Goal: Task Accomplishment & Management: Use online tool/utility

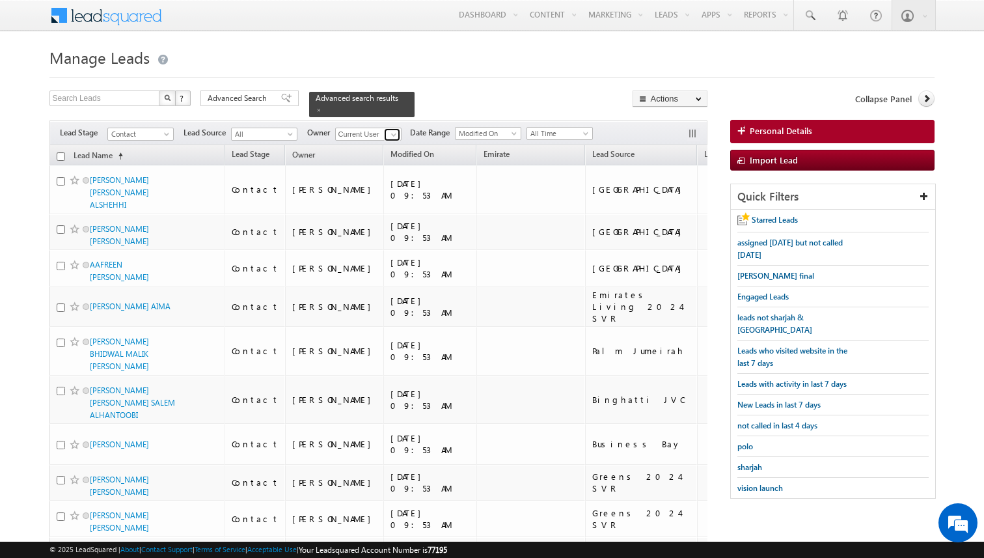
click at [390, 134] on span at bounding box center [393, 134] width 10 height 10
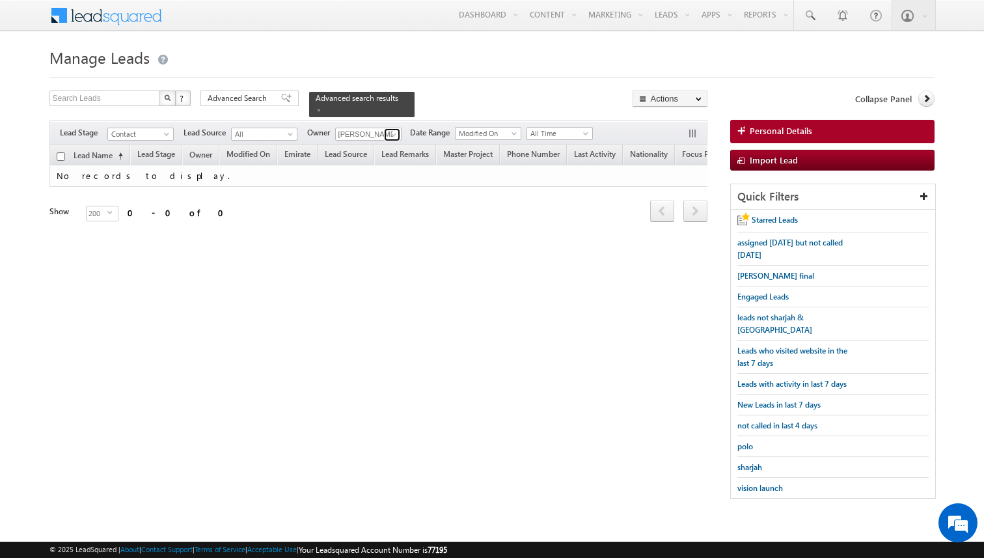
click at [396, 136] on span at bounding box center [393, 134] width 10 height 10
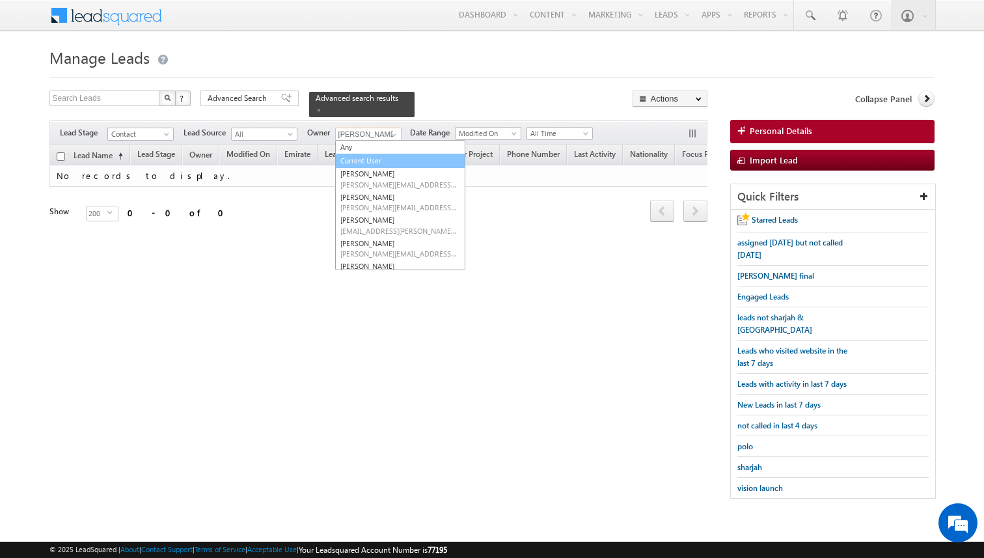
click at [357, 159] on link "Current User" at bounding box center [400, 161] width 130 height 15
type input "Current User"
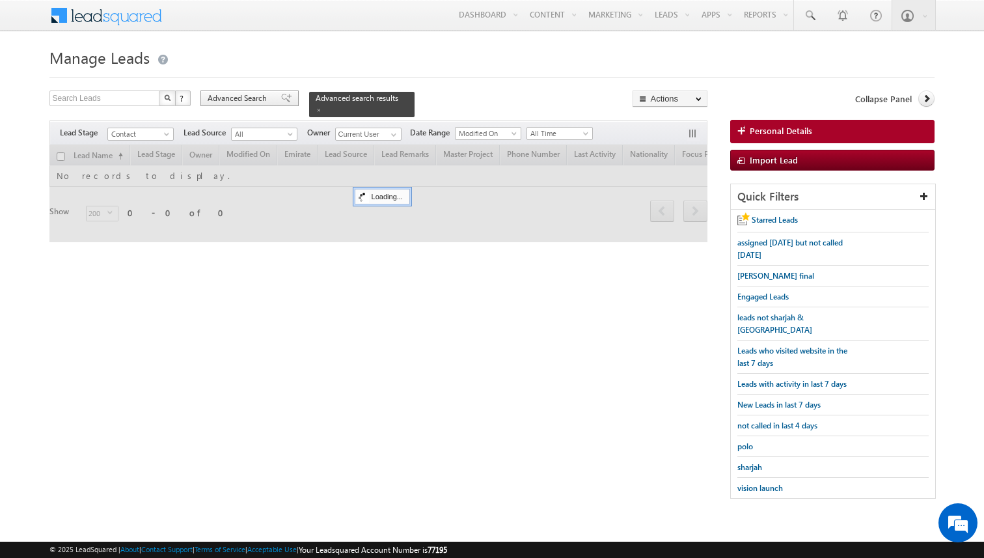
click at [265, 102] on span "Advanced Search" at bounding box center [239, 98] width 63 height 12
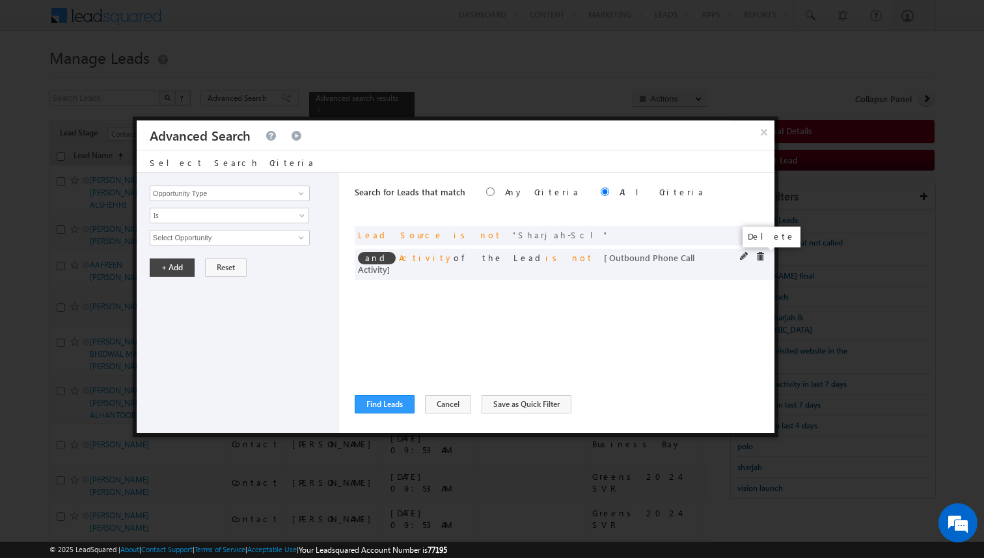
click at [759, 258] on span at bounding box center [759, 256] width 9 height 9
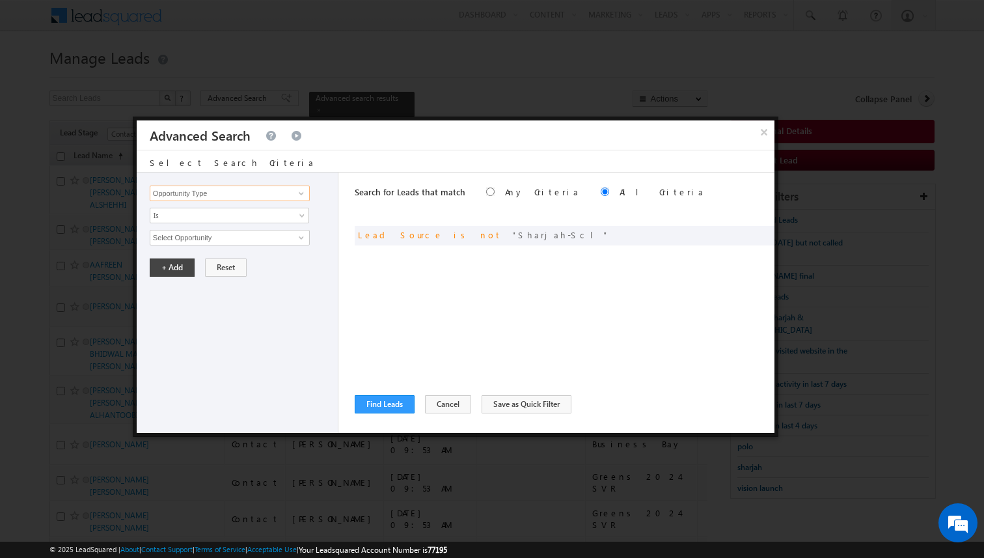
click at [279, 191] on input "Opportunity Type" at bounding box center [230, 193] width 160 height 16
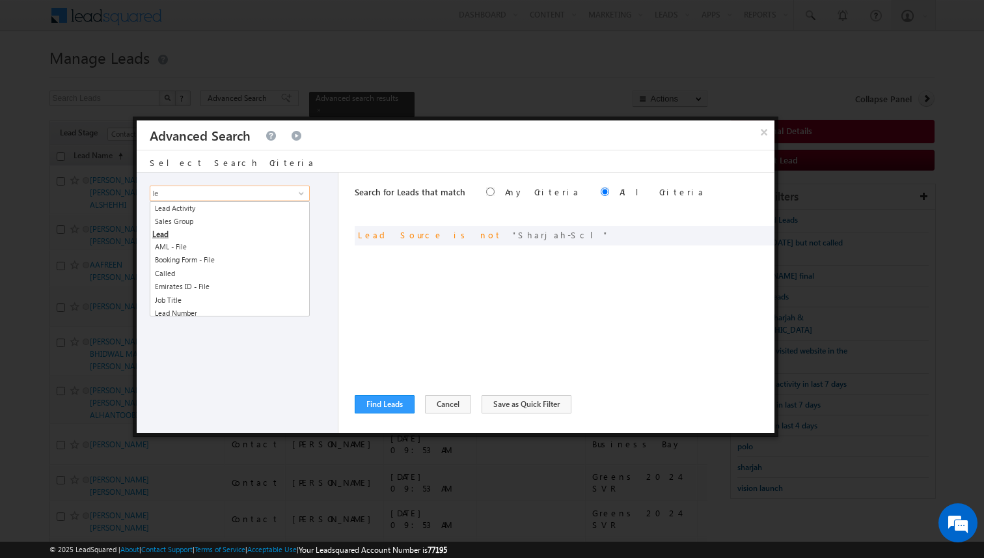
type input "l"
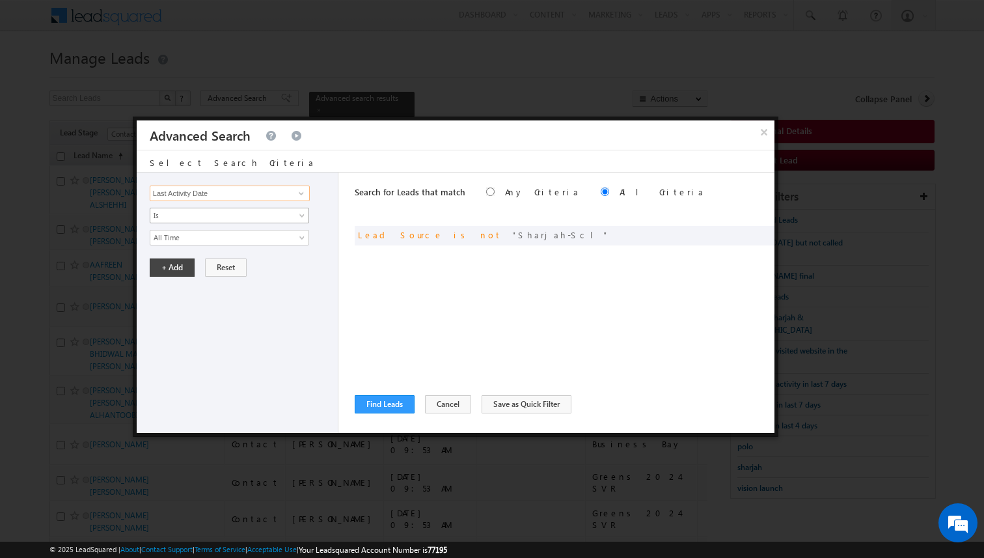
type input "Last Activity Date"
click at [252, 213] on span "Is" at bounding box center [220, 216] width 141 height 12
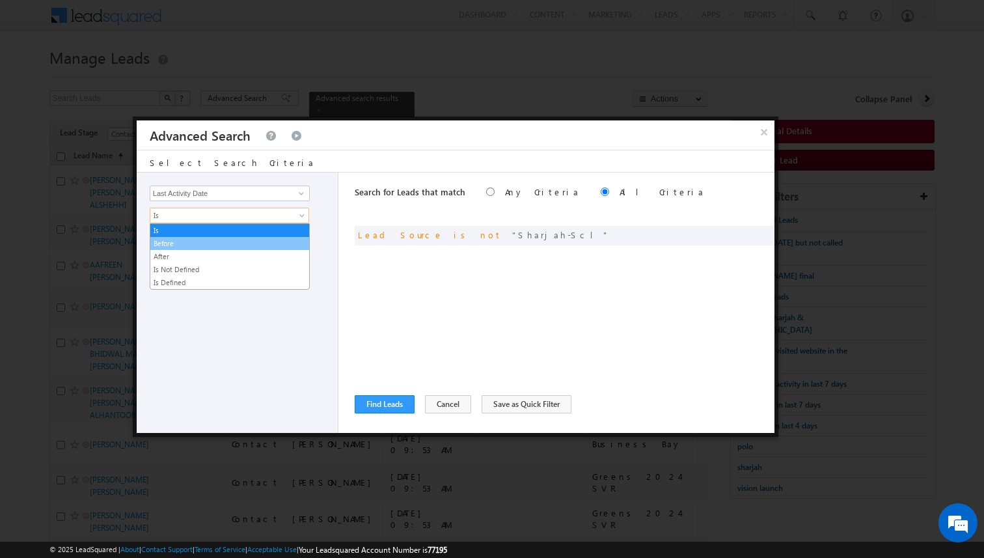
click at [211, 241] on link "Before" at bounding box center [229, 244] width 159 height 12
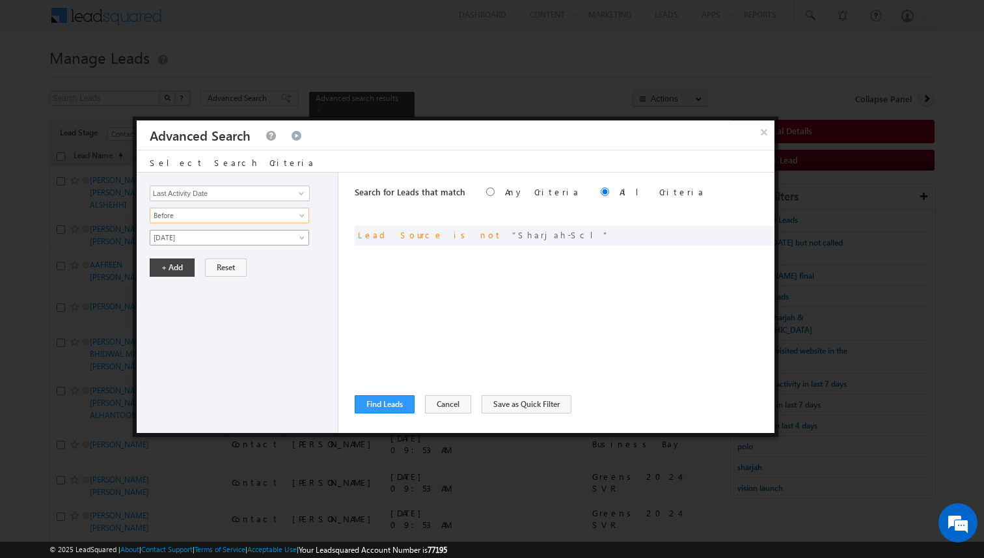
click at [211, 241] on span "[DATE]" at bounding box center [220, 238] width 141 height 12
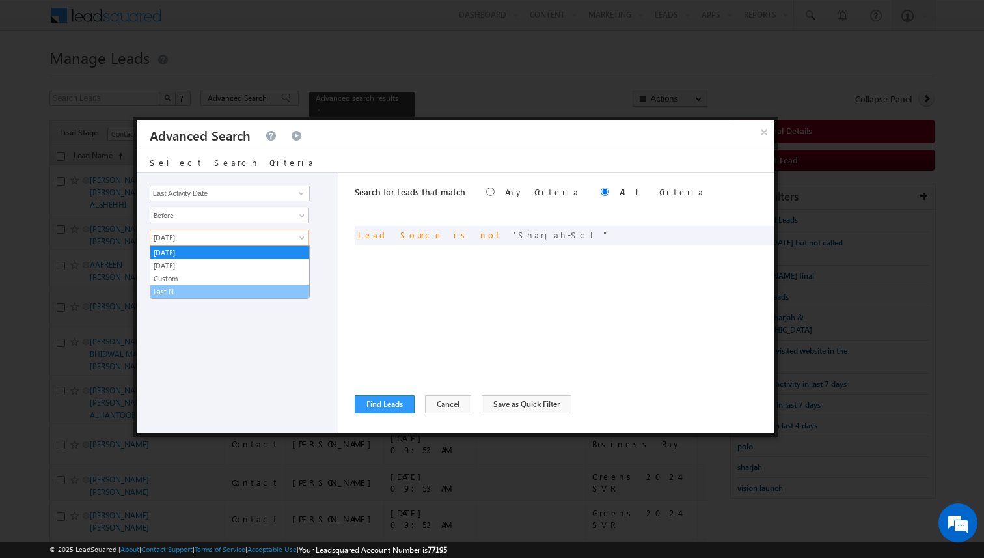
click at [182, 288] on link "Last N" at bounding box center [229, 292] width 159 height 12
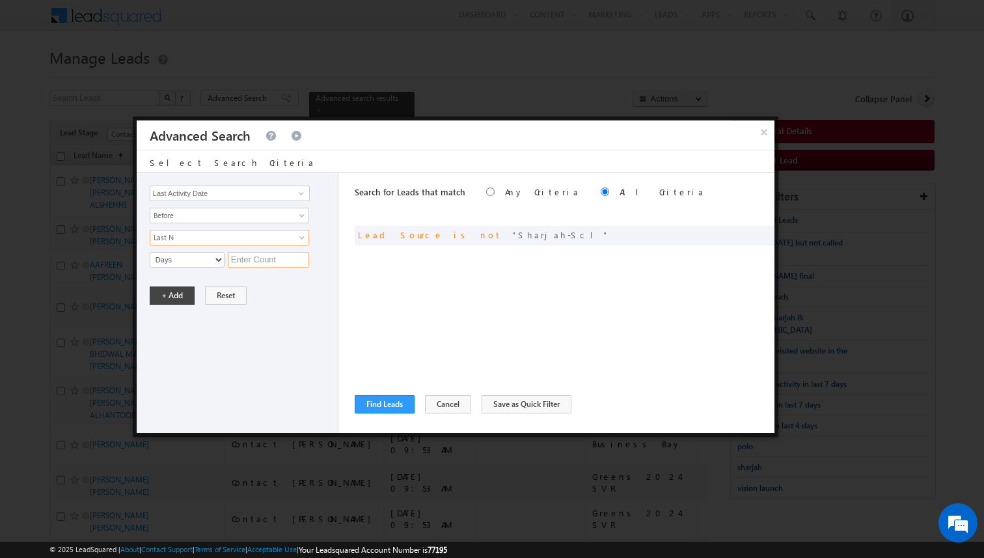
click at [239, 258] on input "text" at bounding box center [268, 260] width 81 height 16
type input "8"
click at [170, 297] on button "+ Add" at bounding box center [172, 295] width 45 height 18
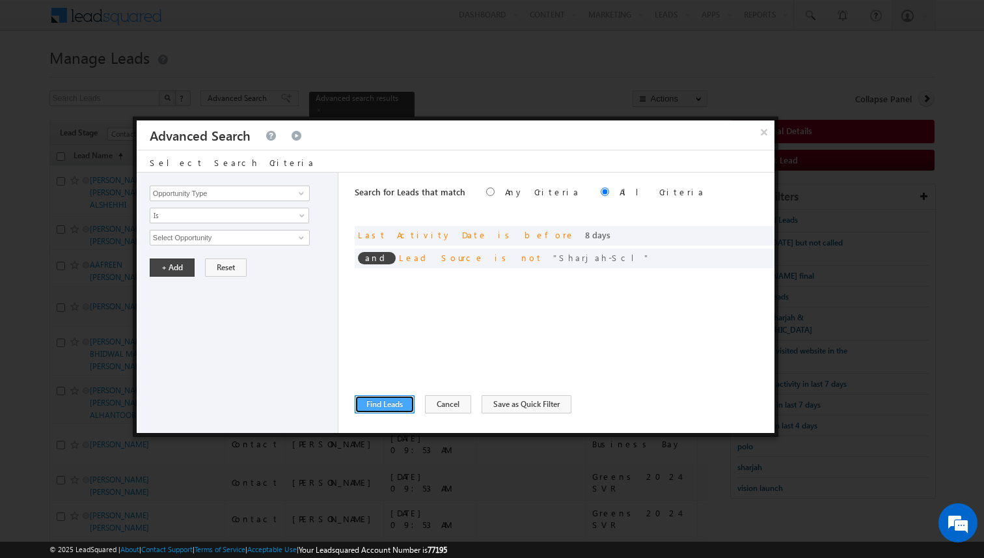
click at [390, 397] on button "Find Leads" at bounding box center [385, 404] width 60 height 18
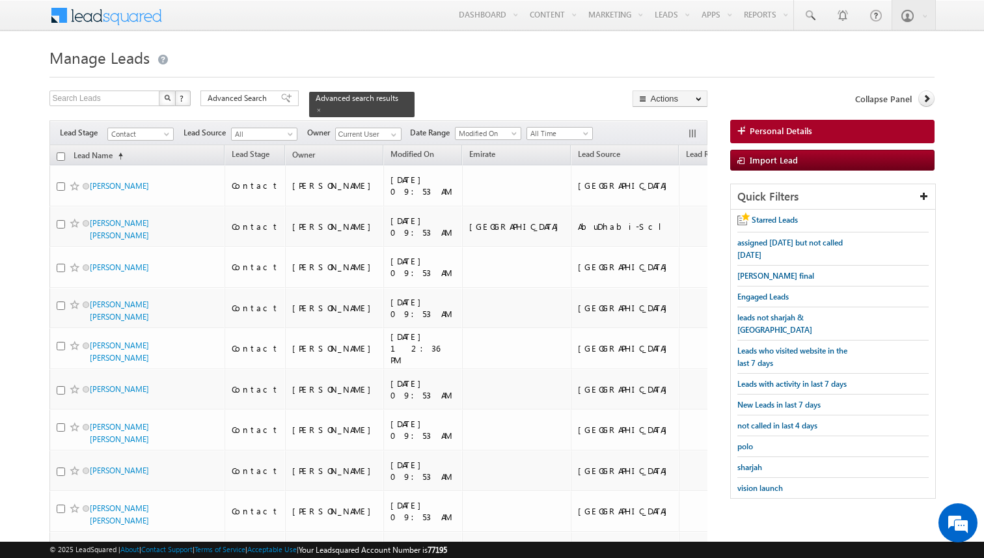
click at [62, 157] on input "checkbox" at bounding box center [61, 156] width 8 height 8
checkbox input "true"
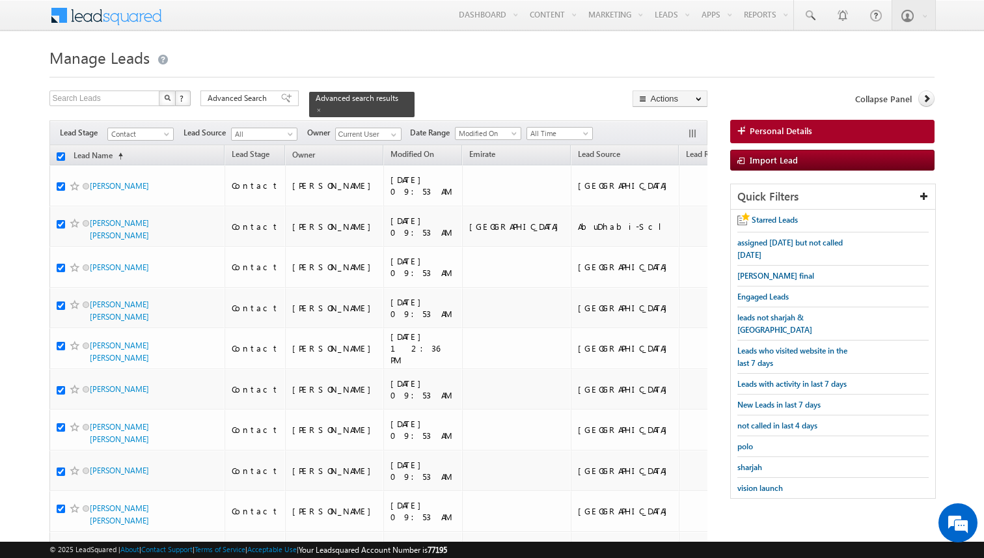
checkbox input "true"
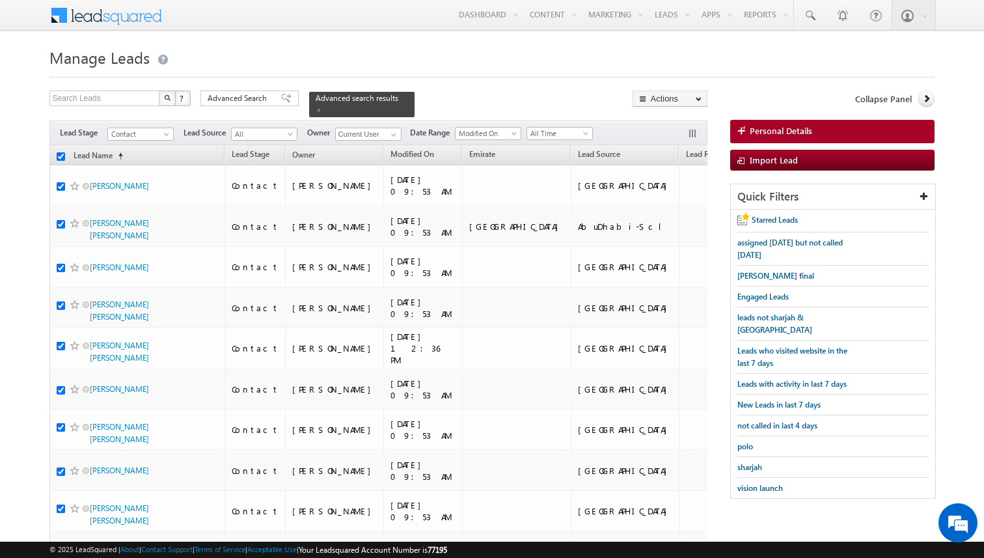
checkbox input "true"
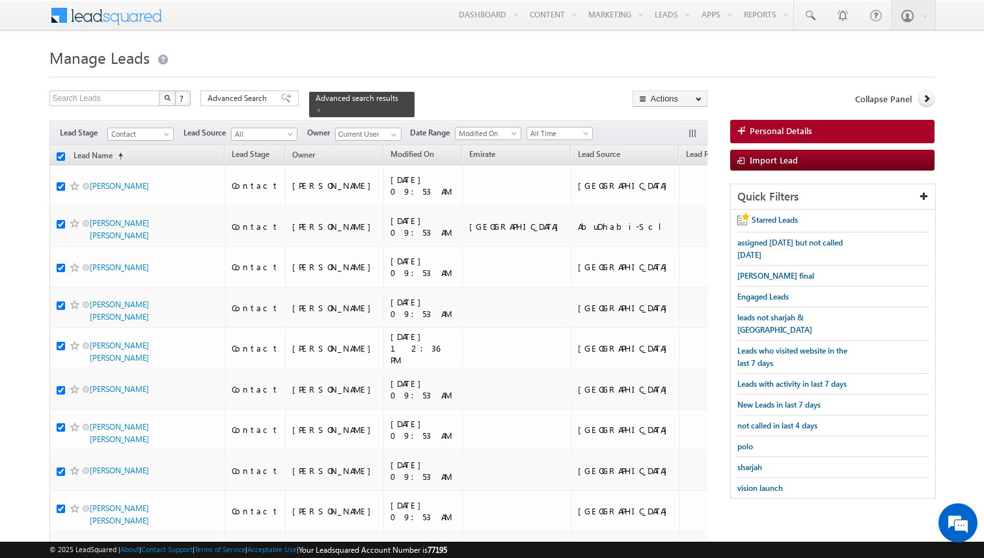
checkbox input "true"
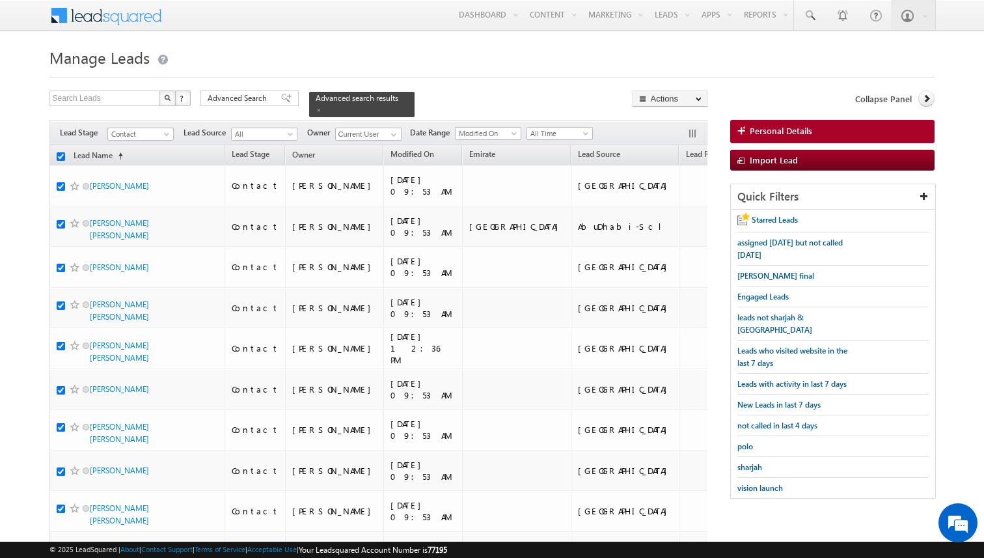
checkbox input "true"
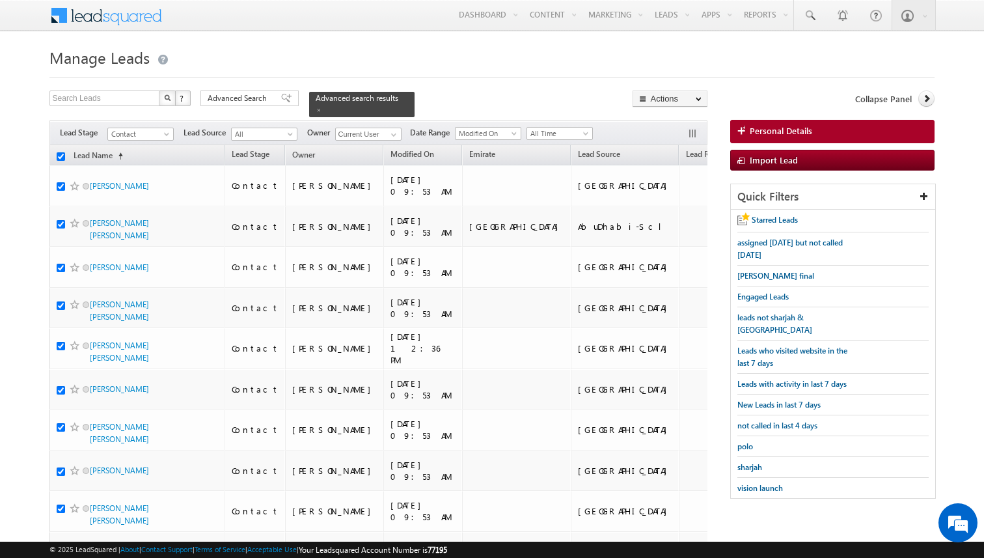
checkbox input "true"
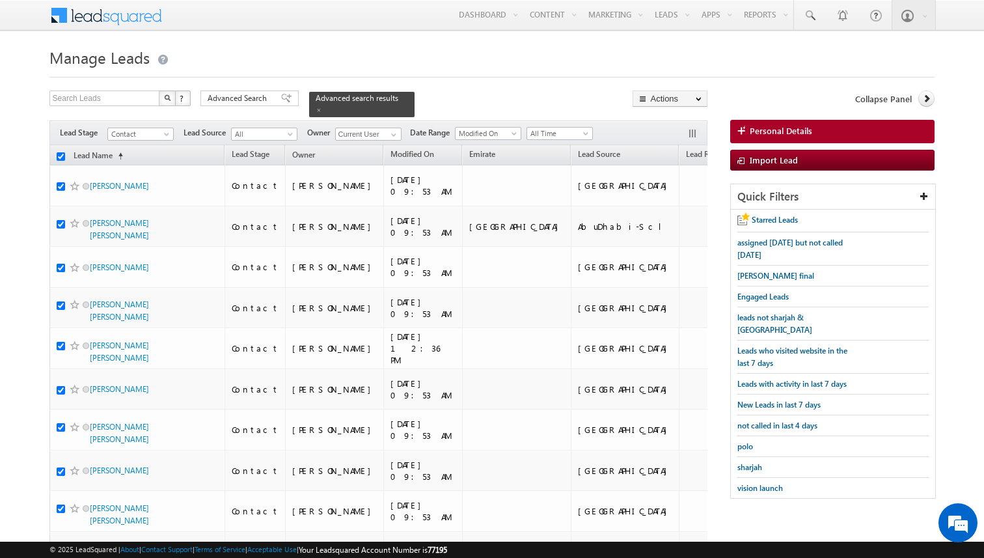
checkbox input "true"
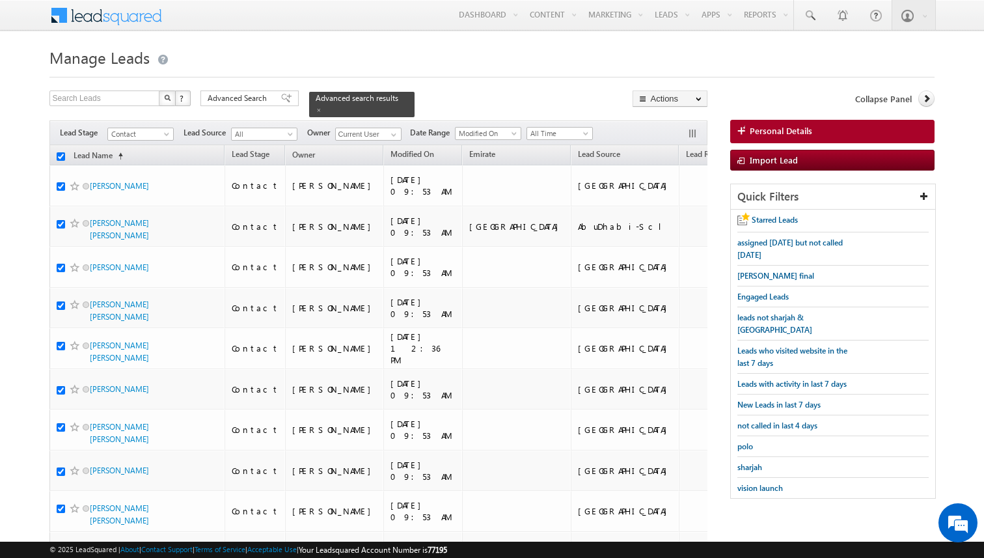
checkbox input "true"
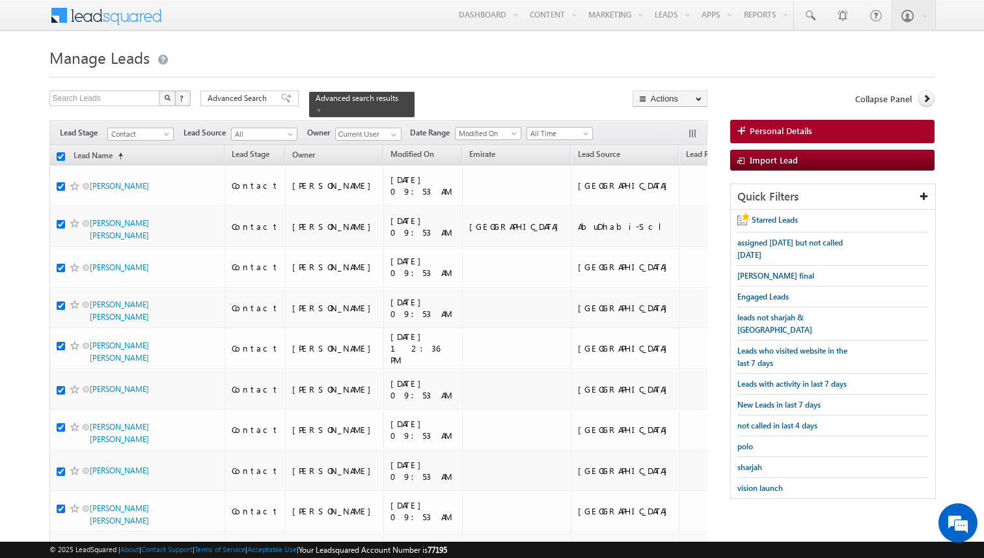
checkbox input "true"
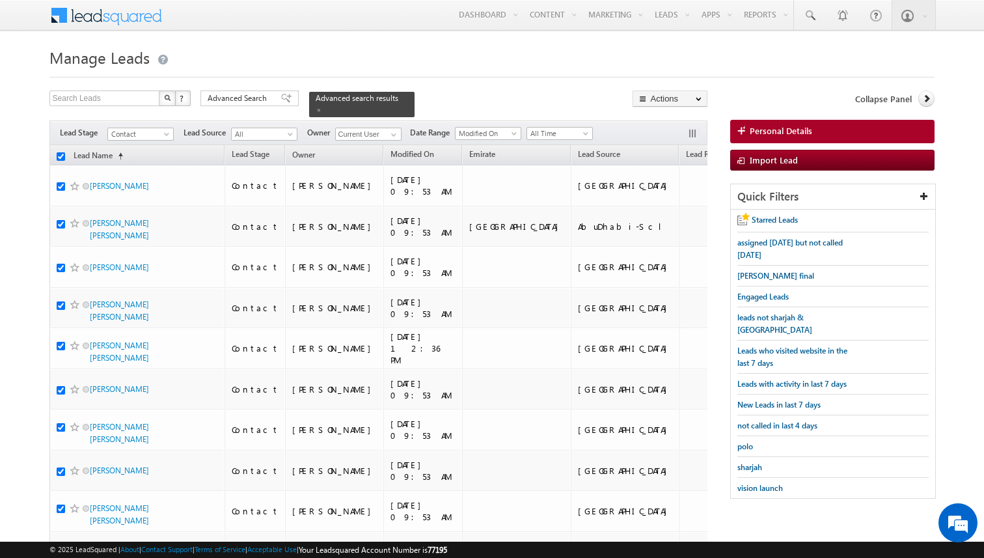
checkbox input "true"
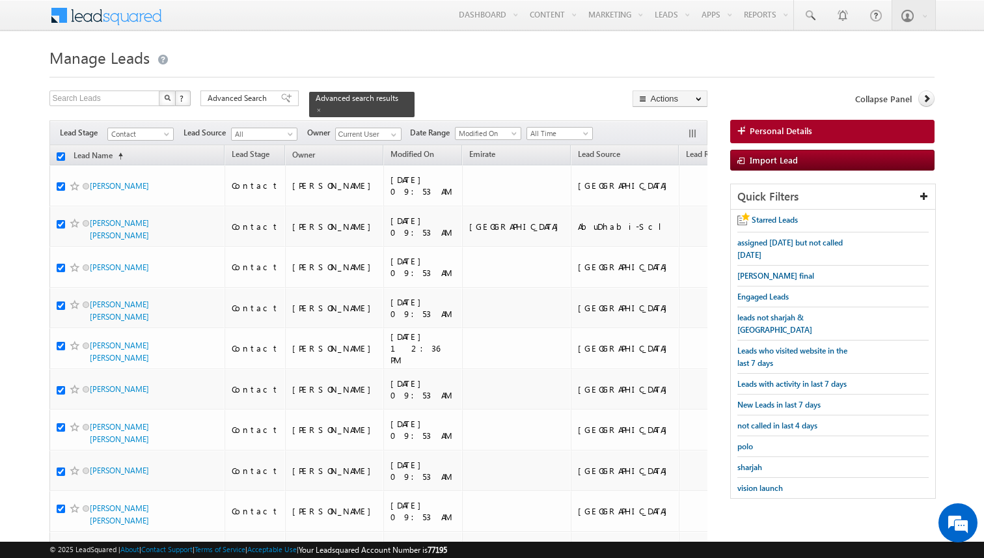
checkbox input "true"
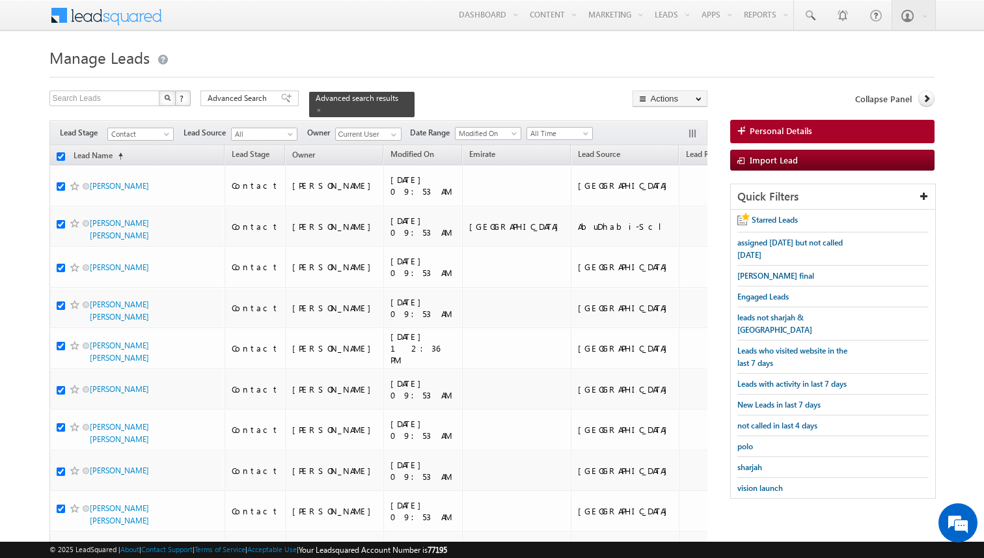
checkbox input "true"
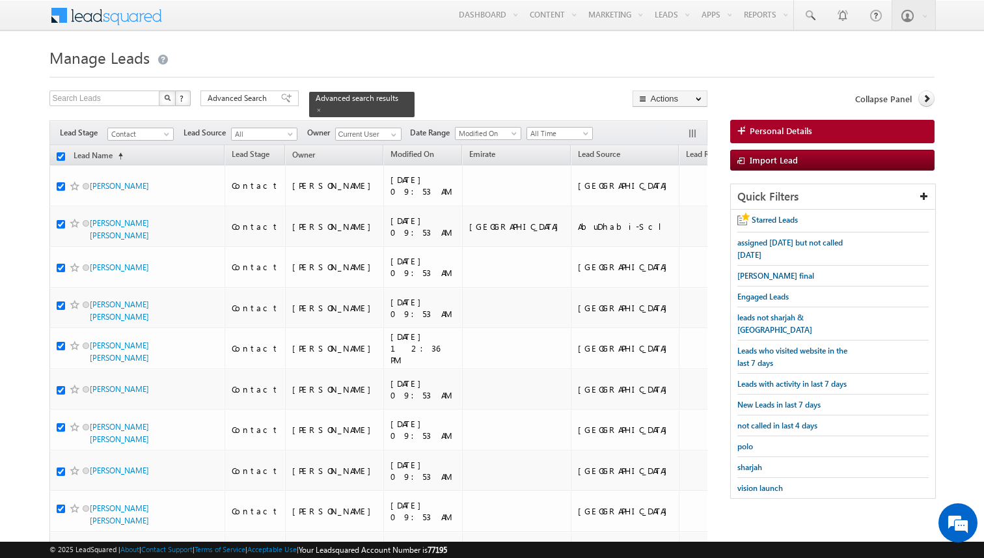
checkbox input "true"
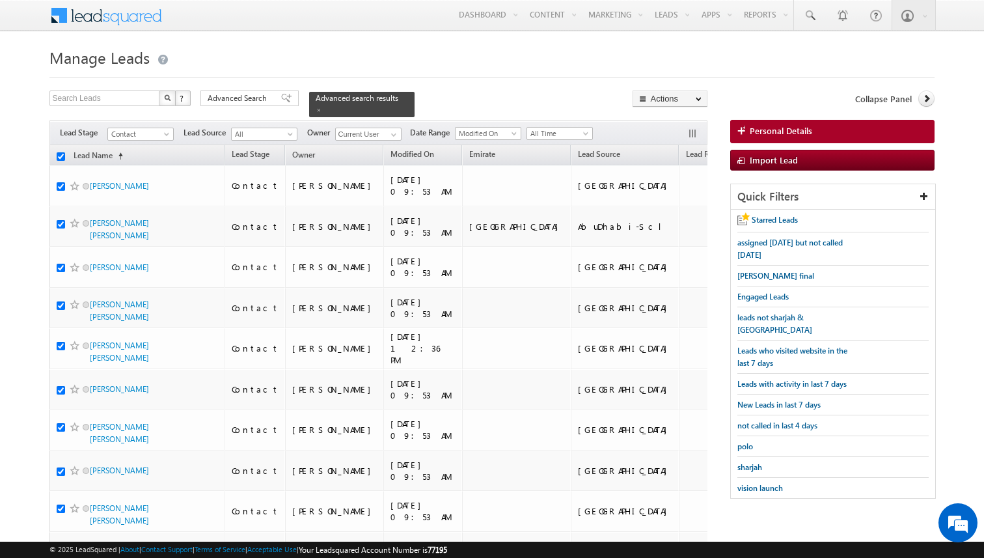
checkbox input "true"
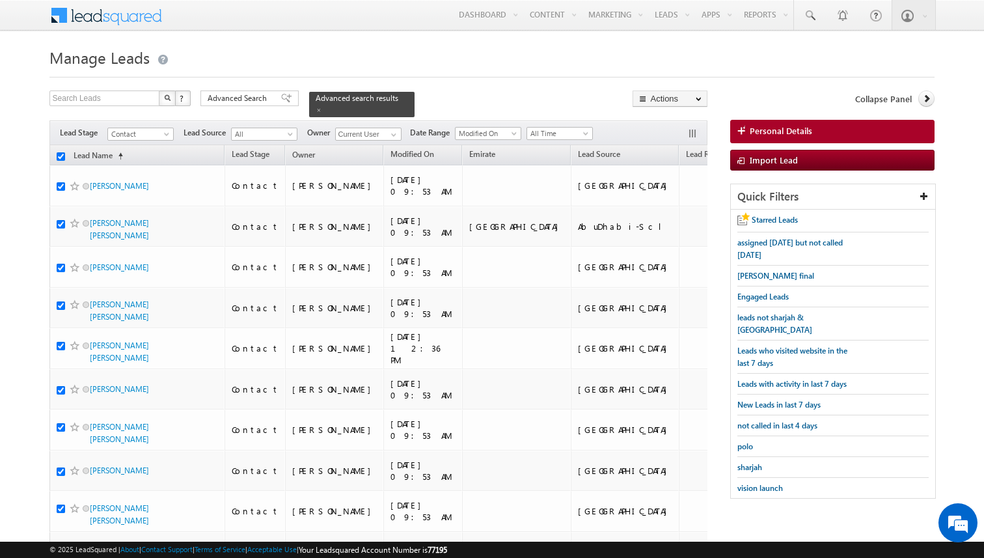
checkbox input "true"
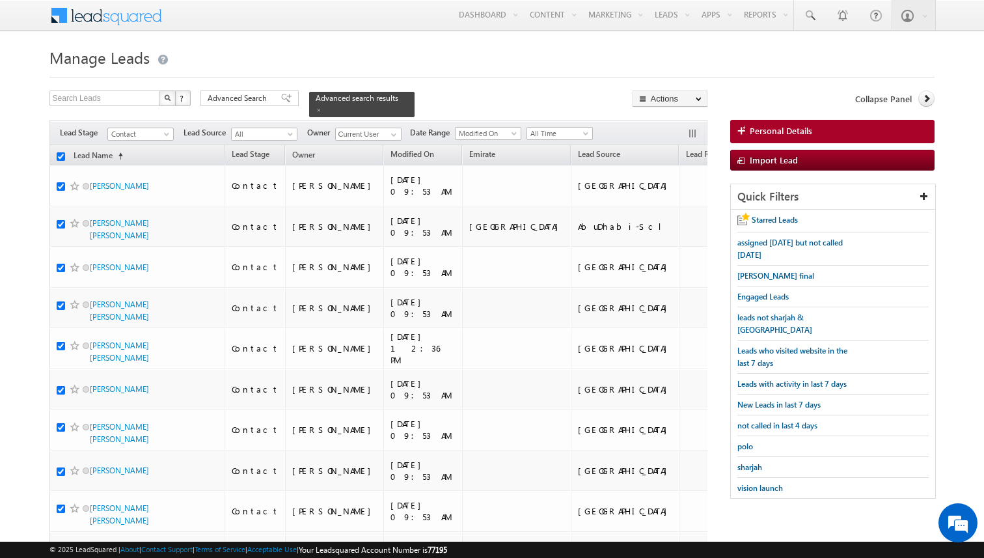
checkbox input "true"
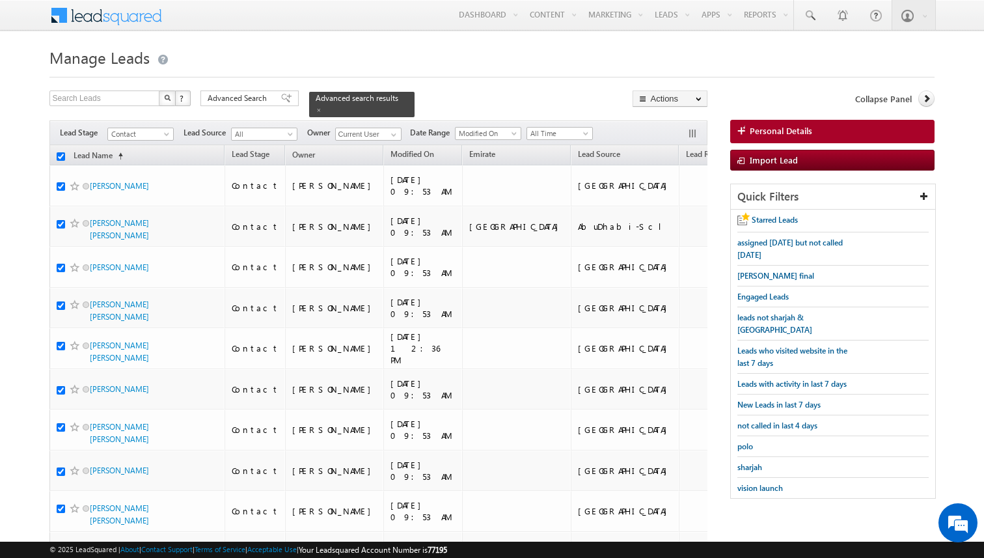
checkbox input "true"
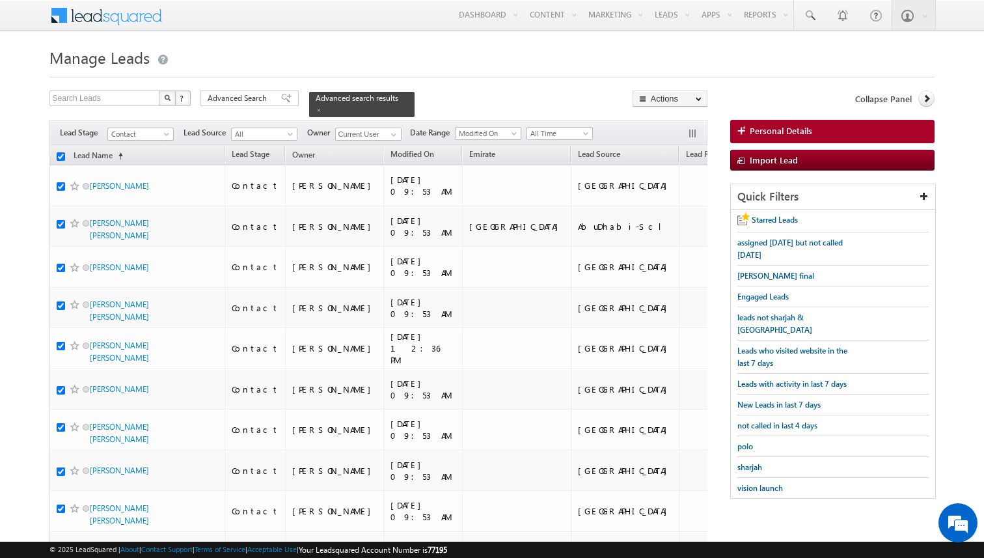
checkbox input "true"
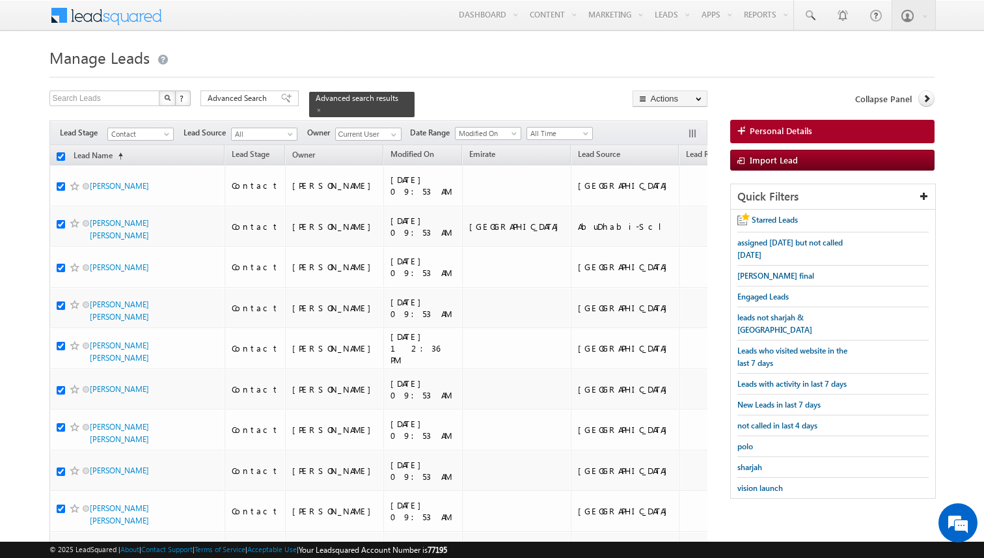
checkbox input "true"
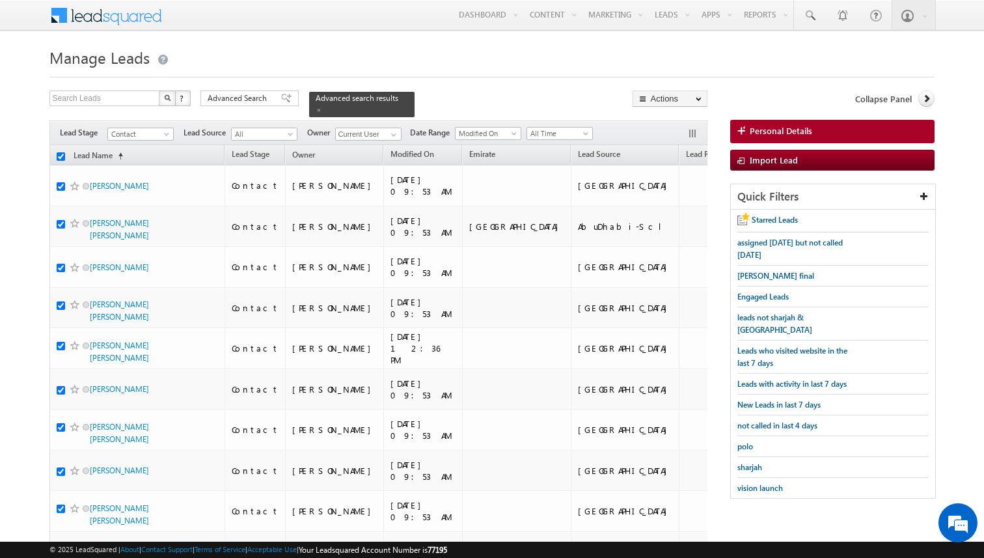
checkbox input "true"
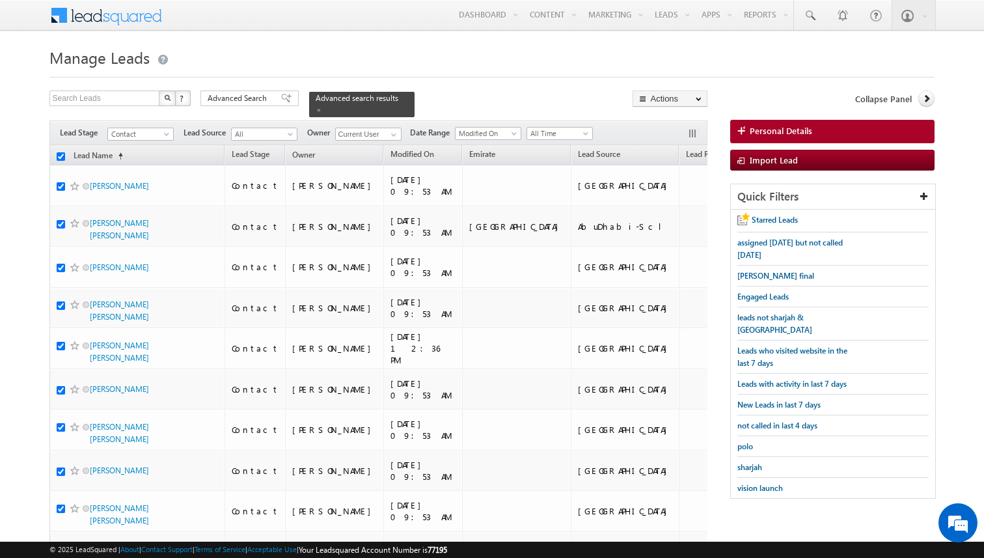
checkbox input "true"
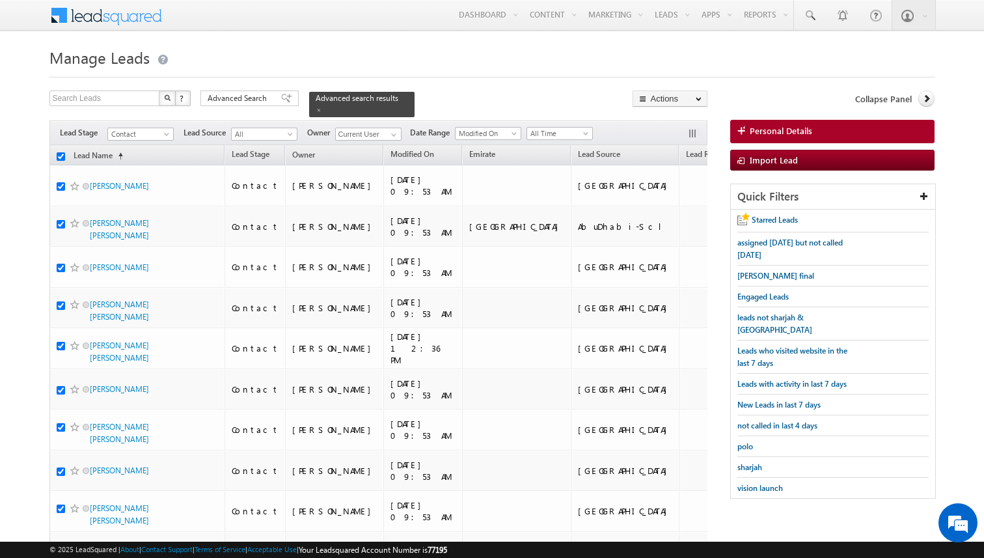
checkbox input "true"
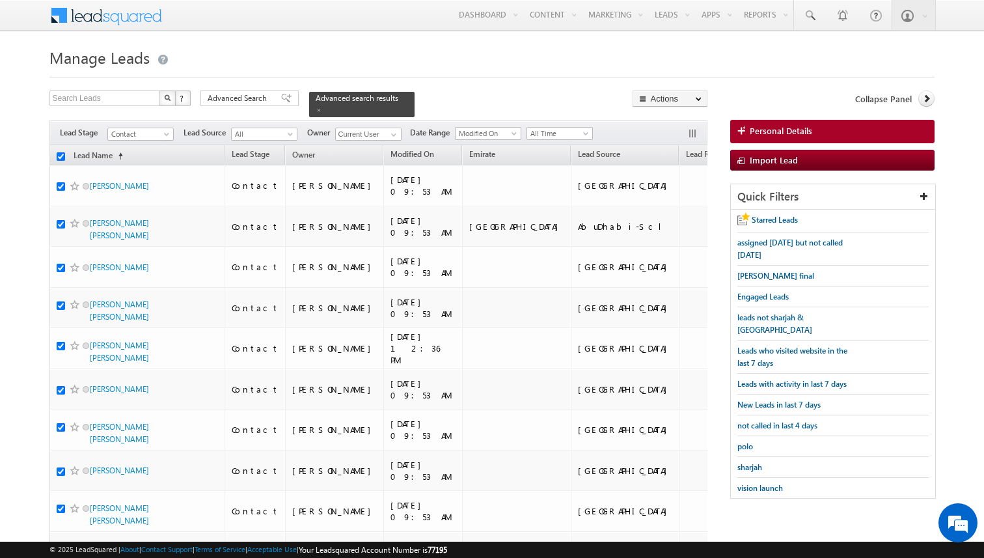
checkbox input "true"
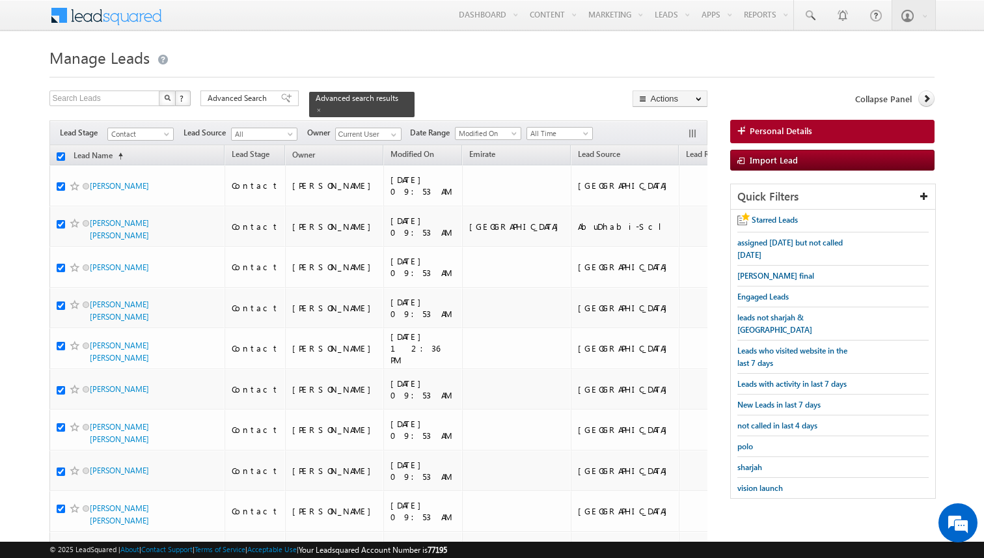
checkbox input "true"
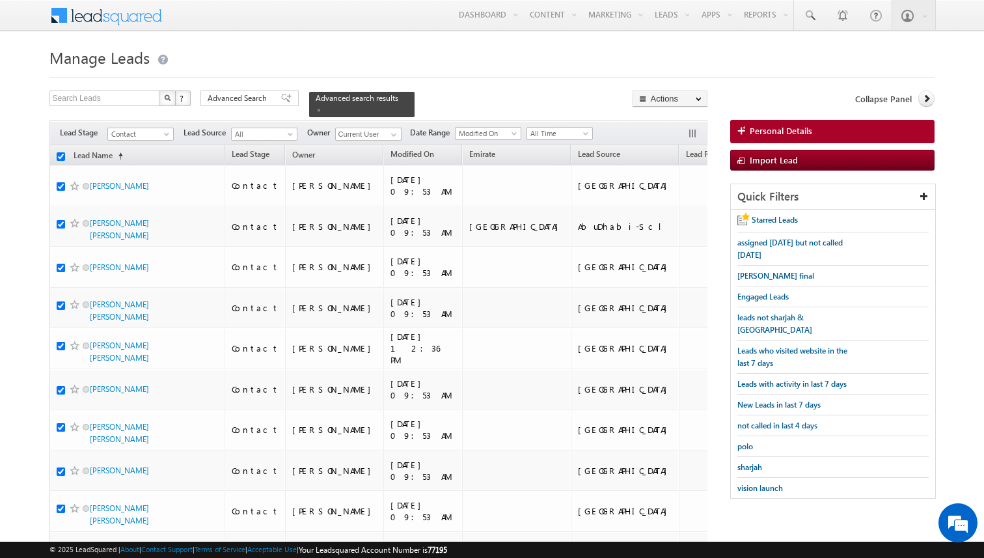
checkbox input "true"
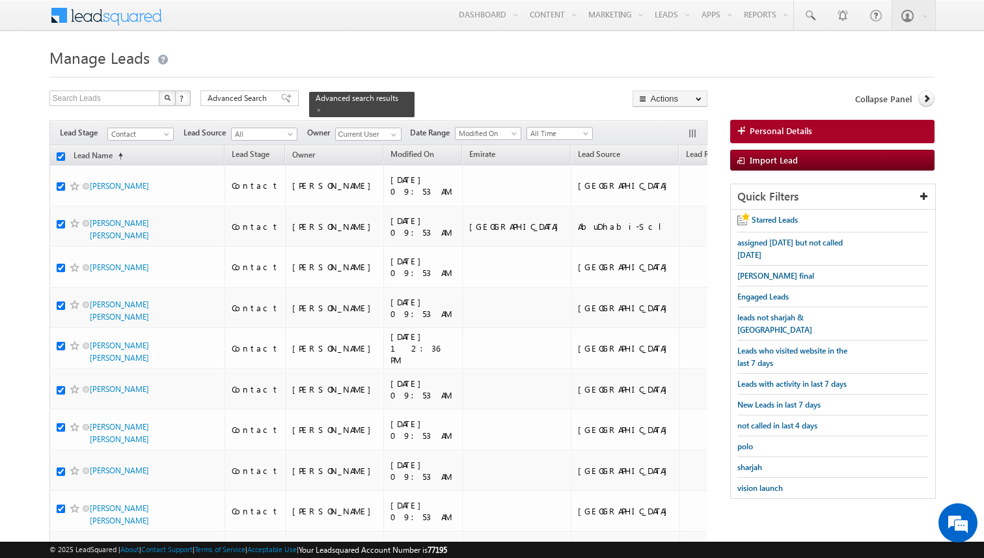
checkbox input "true"
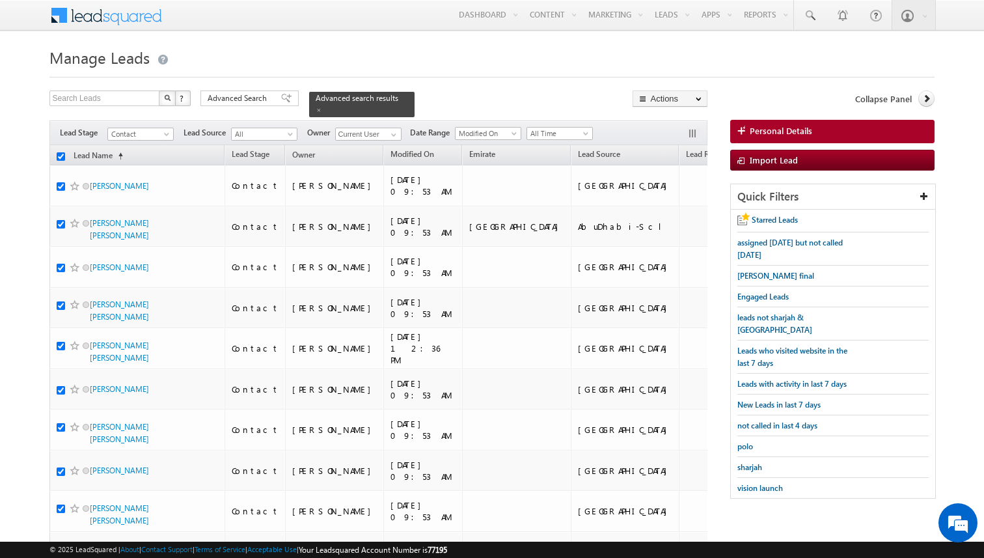
checkbox input "true"
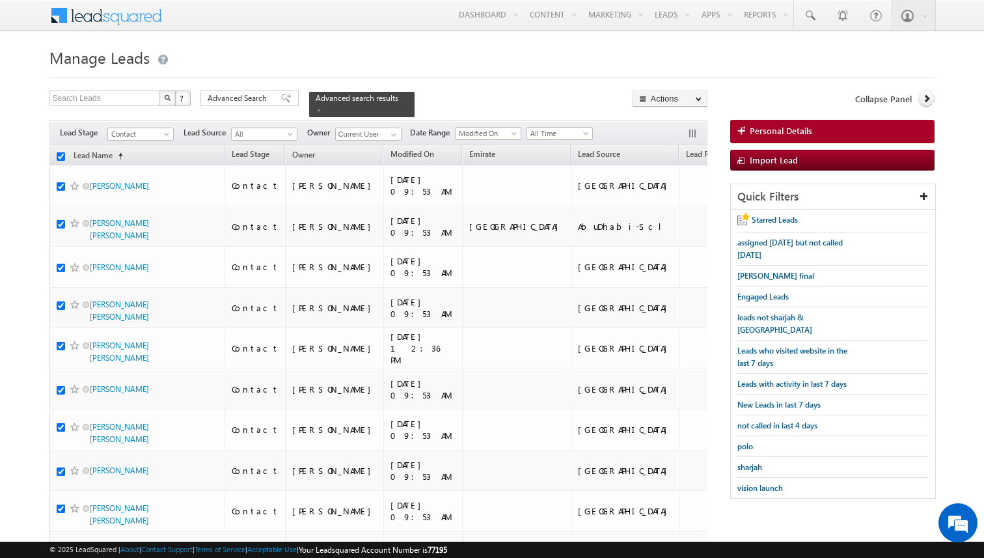
checkbox input "true"
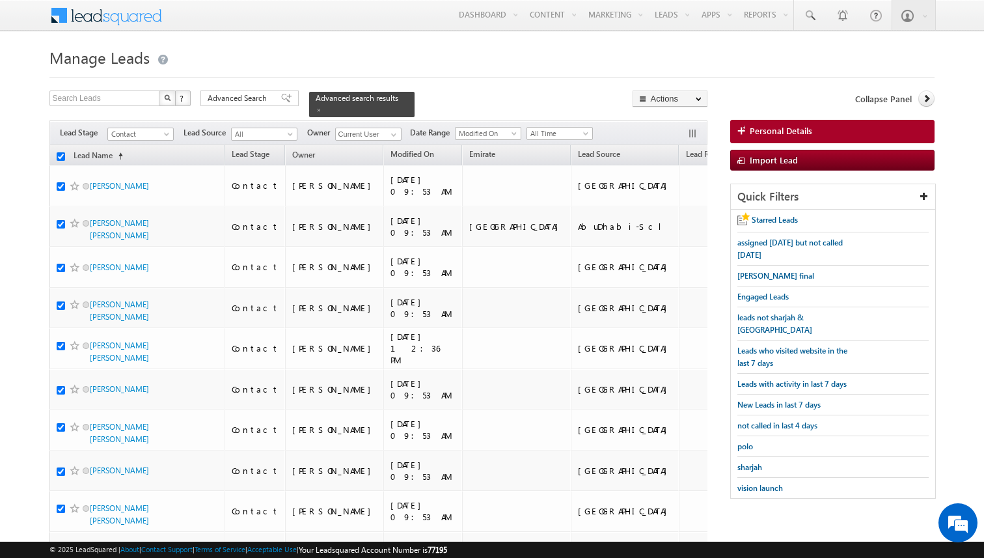
checkbox input "true"
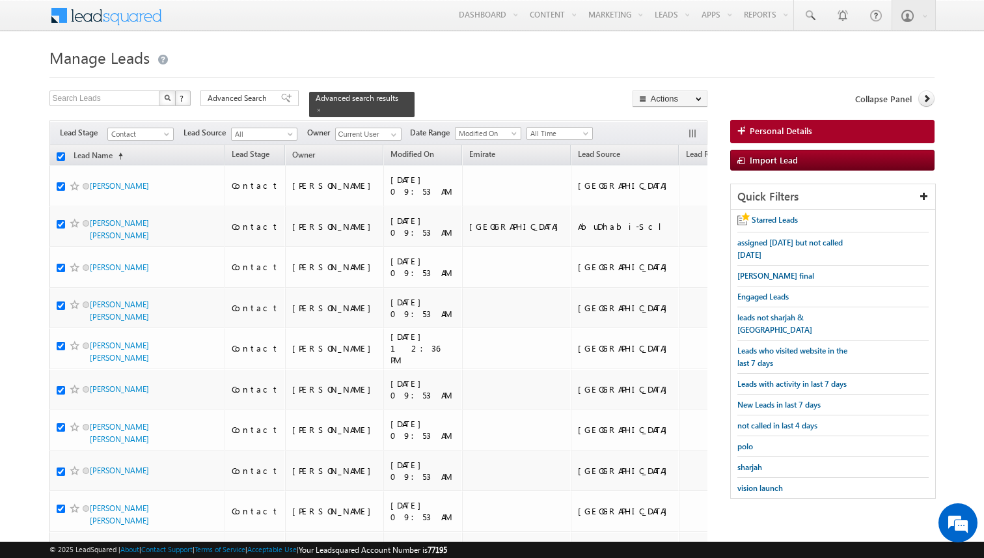
checkbox input "true"
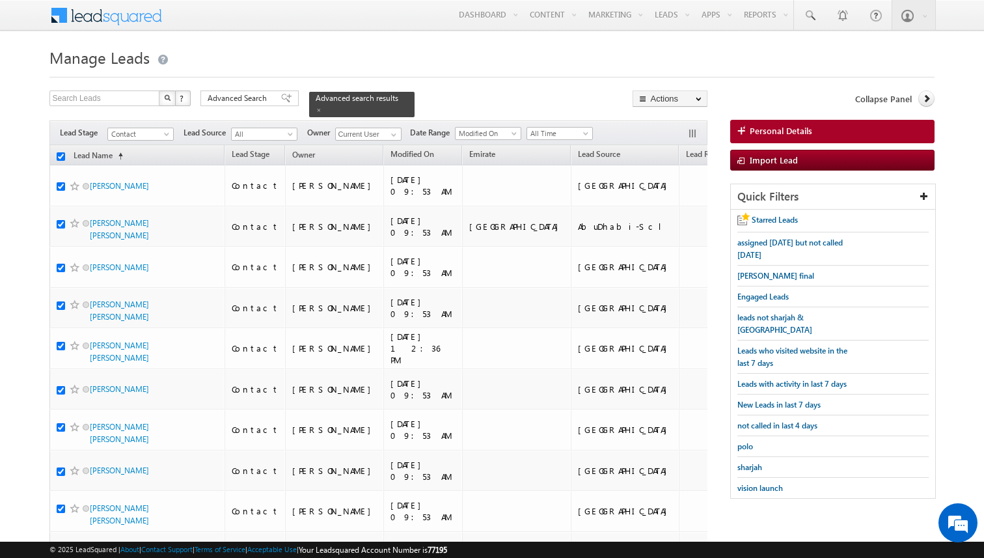
checkbox input "true"
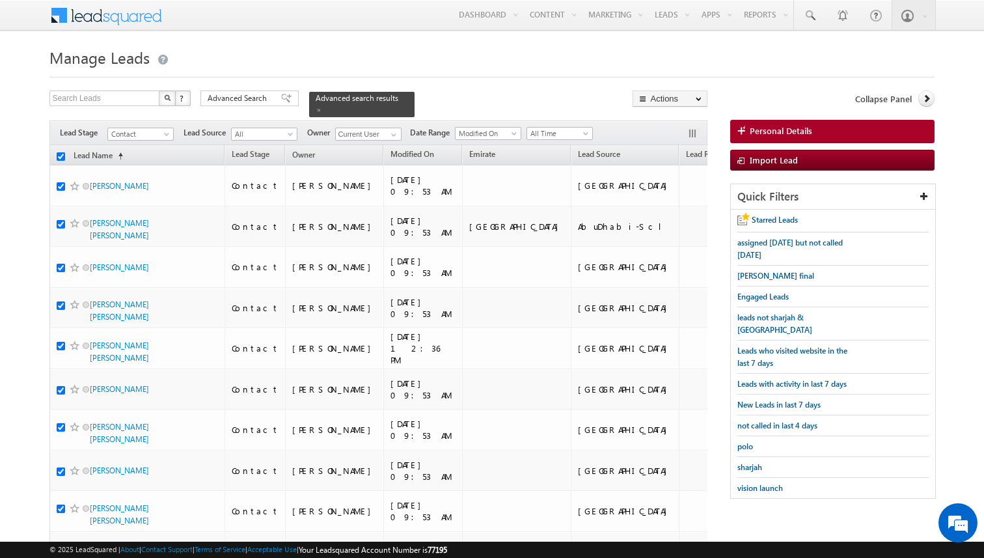
checkbox input "true"
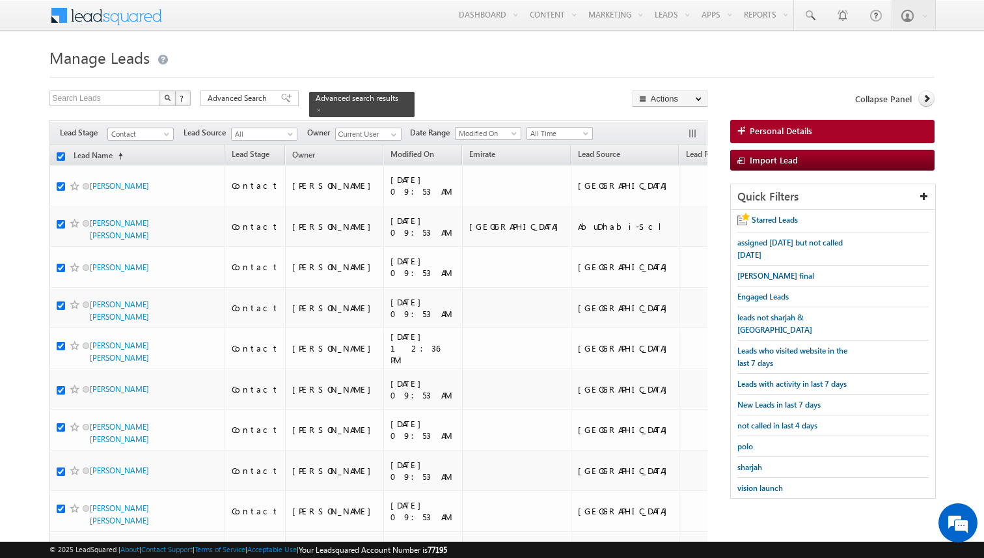
checkbox input "true"
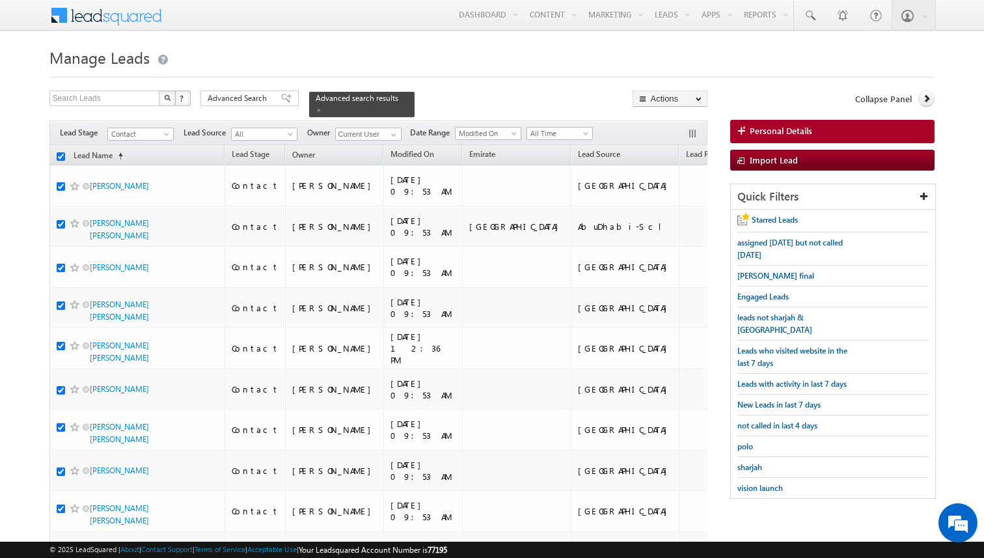
checkbox input "true"
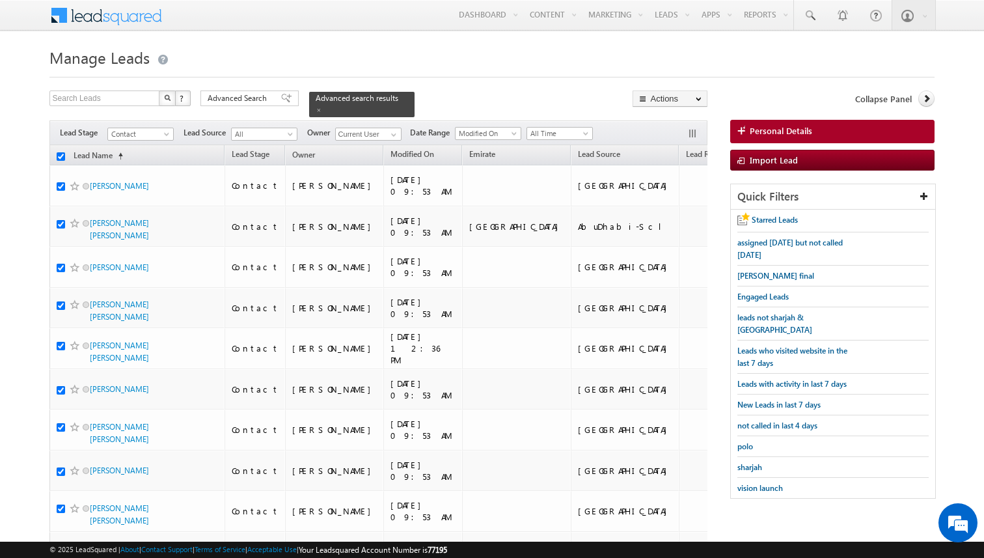
checkbox input "true"
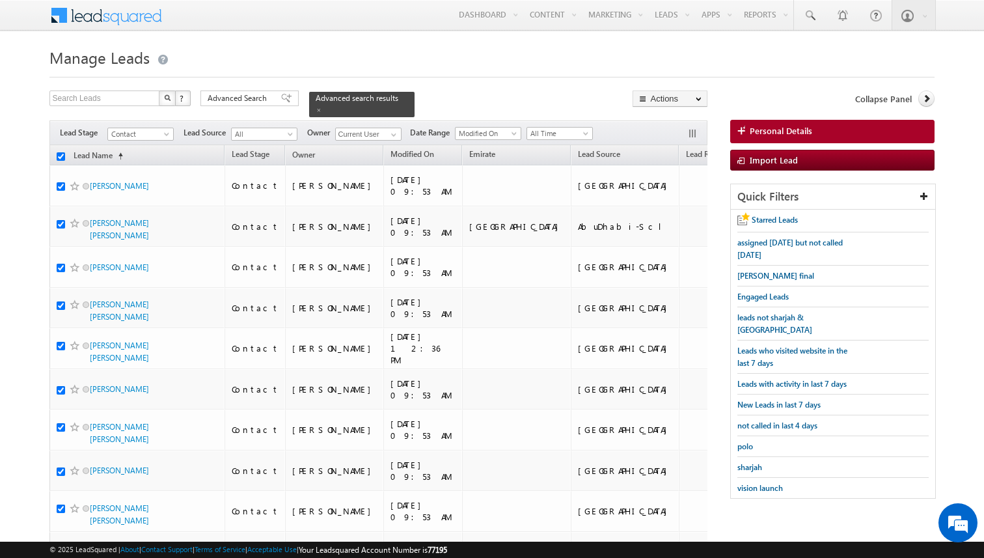
checkbox input "true"
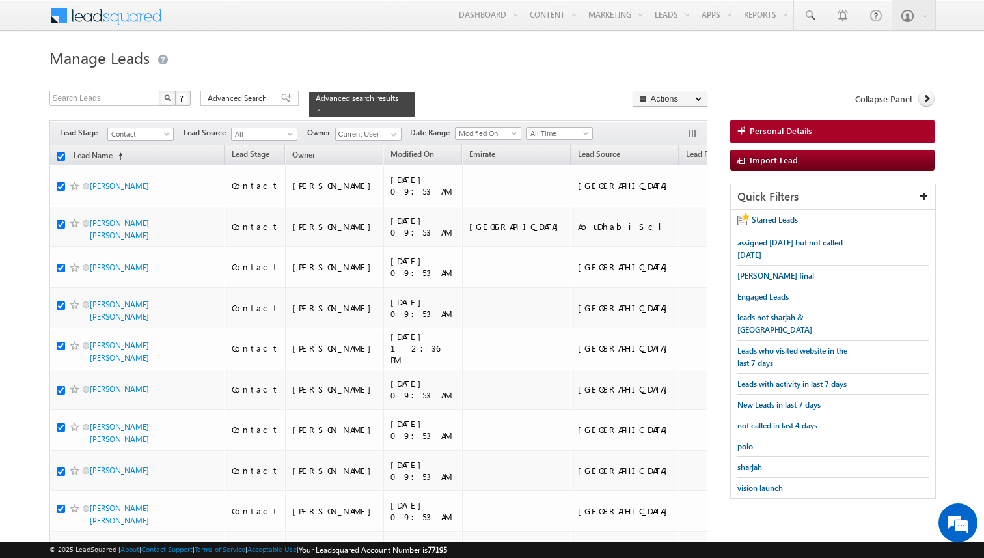
checkbox input "true"
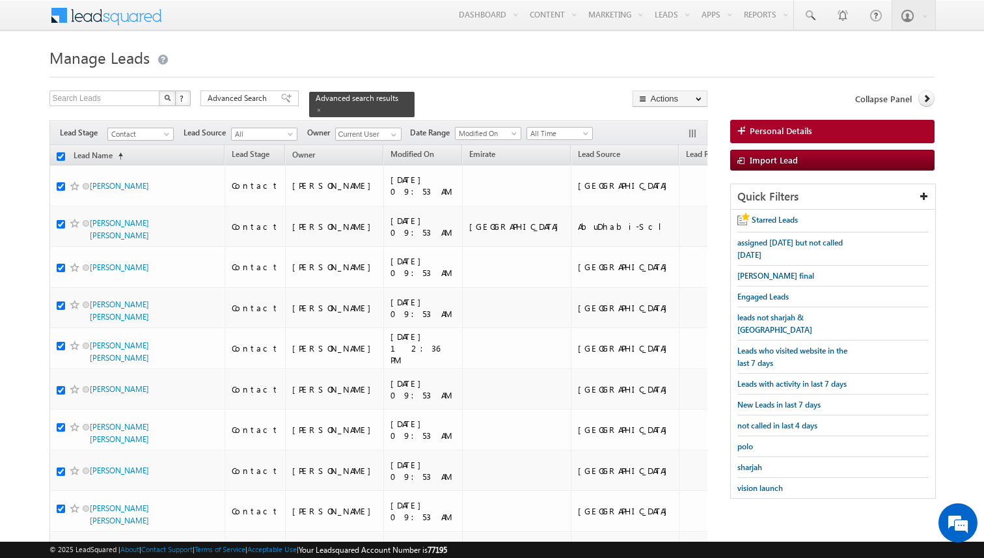
checkbox input "true"
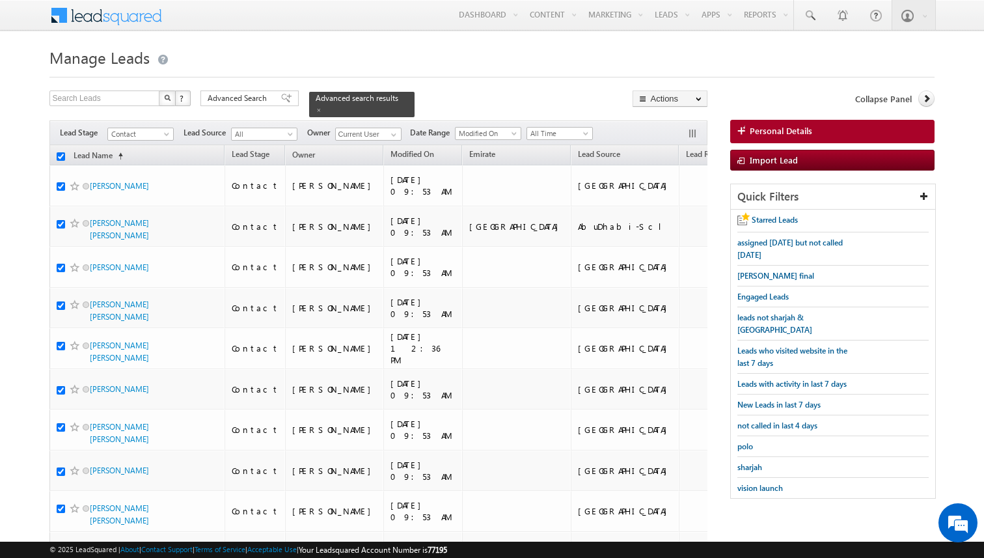
checkbox input "true"
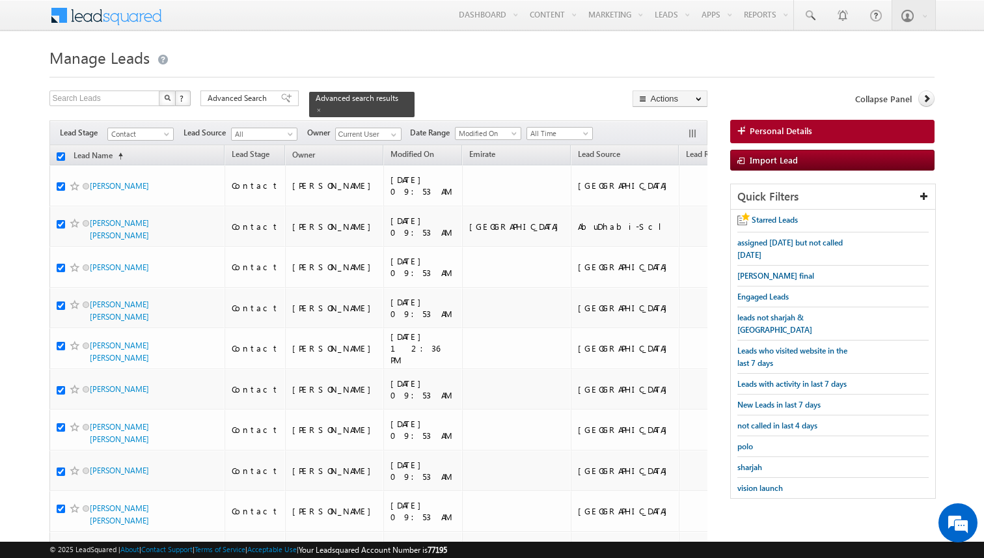
checkbox input "true"
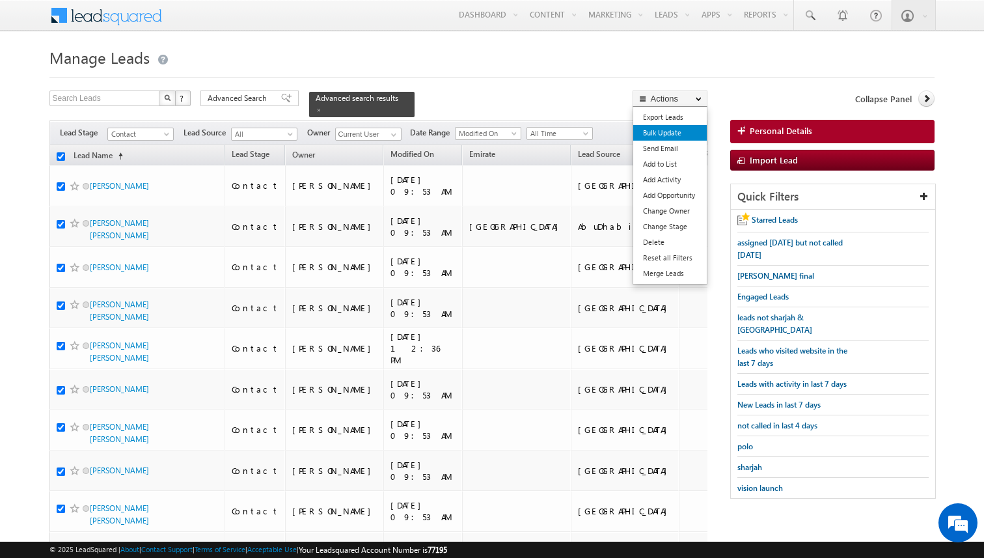
click at [664, 135] on link "Bulk Update" at bounding box center [670, 133] width 74 height 16
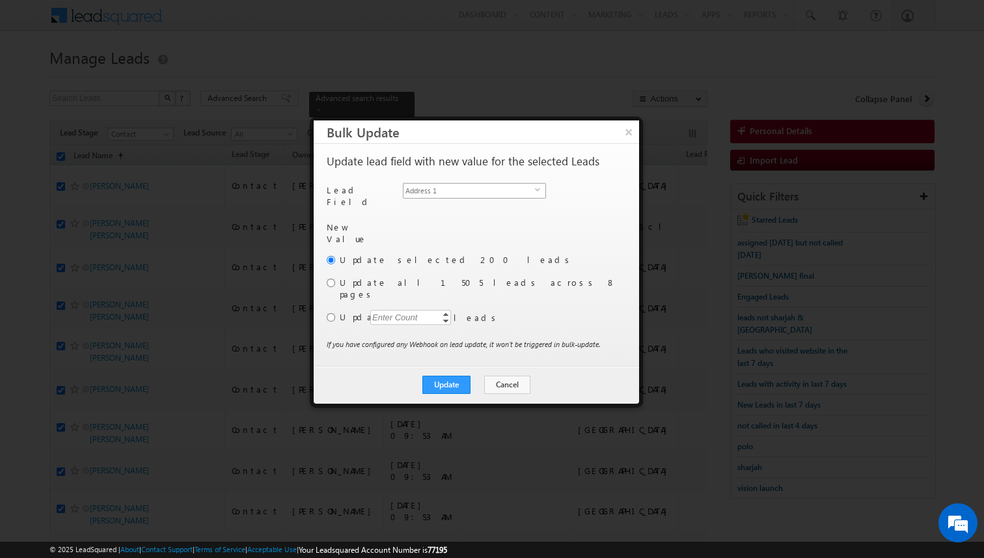
click at [499, 191] on span "Address 1" at bounding box center [468, 190] width 131 height 14
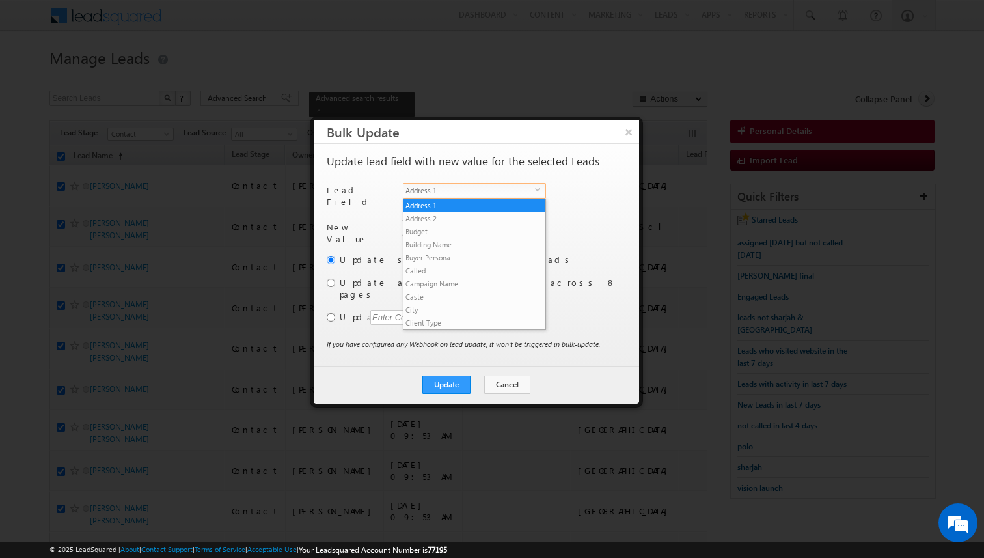
scroll to position [508, 0]
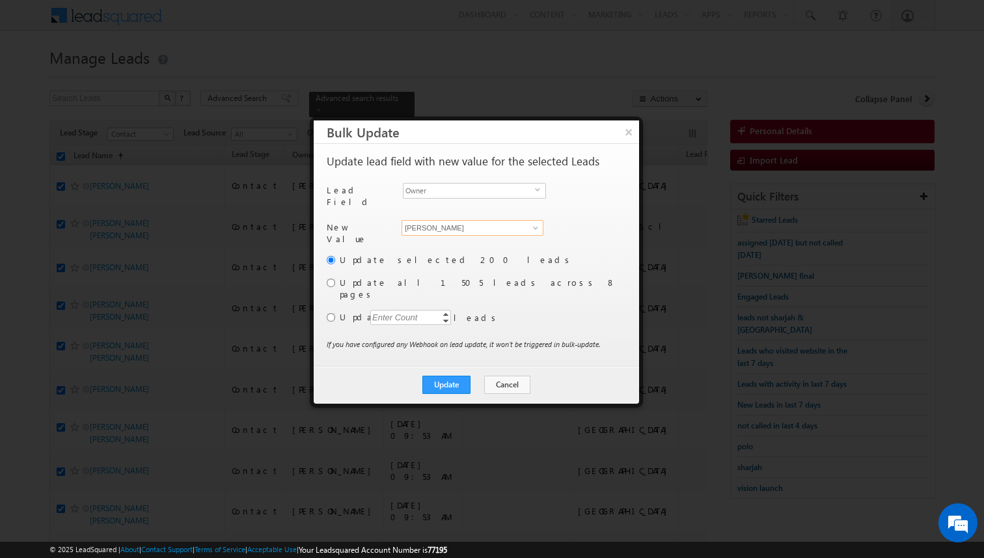
click at [482, 221] on input "[PERSON_NAME]" at bounding box center [472, 228] width 142 height 16
click at [330, 278] on input "radio" at bounding box center [331, 282] width 8 height 8
click at [448, 375] on button "Update" at bounding box center [446, 384] width 48 height 18
